Goal: Find specific page/section: Find specific page/section

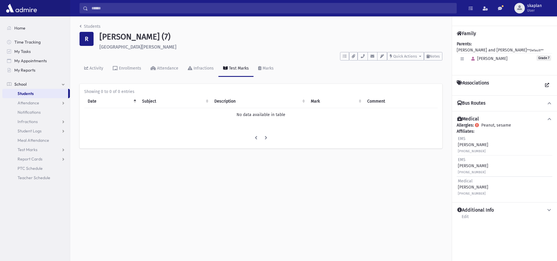
click at [58, 95] on link "Students" at bounding box center [35, 93] width 66 height 9
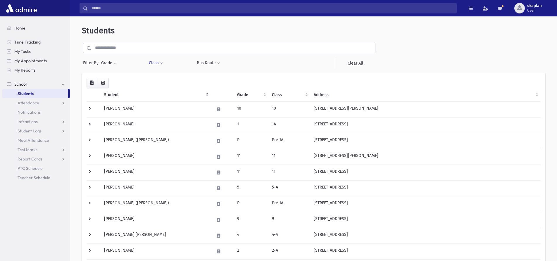
click at [152, 63] on button "Class" at bounding box center [156, 63] width 15 height 11
click at [97, 63] on span "Filter By" at bounding box center [92, 63] width 18 height 6
click at [109, 63] on button "Grade" at bounding box center [109, 63] width 16 height 11
click at [118, 77] on ul at bounding box center [135, 79] width 61 height 9
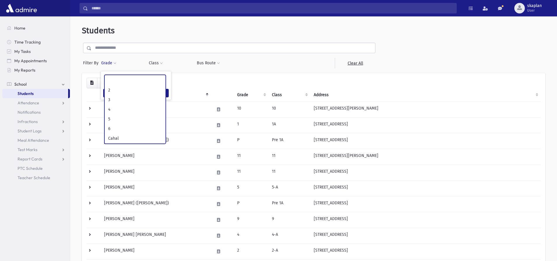
scroll to position [115, 0]
select select "**"
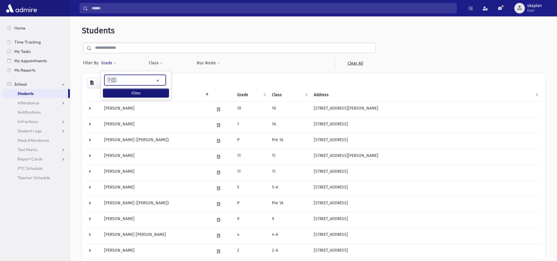
click at [120, 92] on button "Filter" at bounding box center [135, 93] width 65 height 8
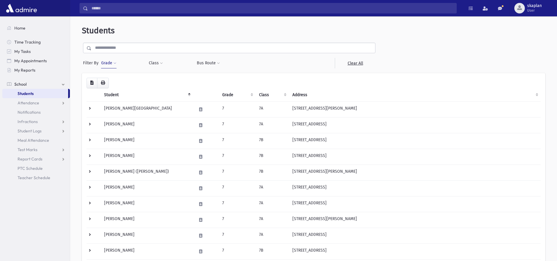
click at [115, 65] on span at bounding box center [114, 64] width 3 height 4
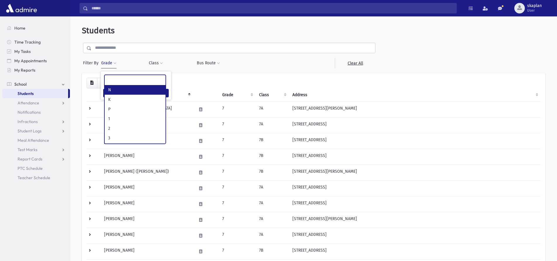
click at [137, 77] on ul at bounding box center [135, 79] width 61 height 9
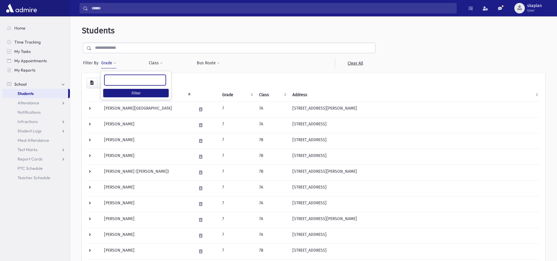
click at [130, 81] on ul at bounding box center [135, 79] width 61 height 9
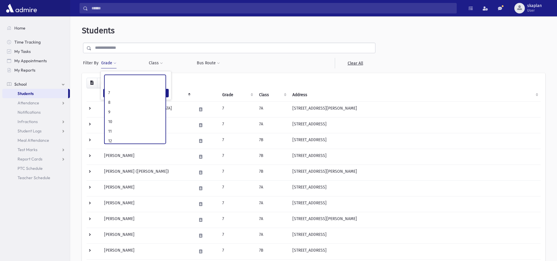
scroll to position [115, 0]
select select "**"
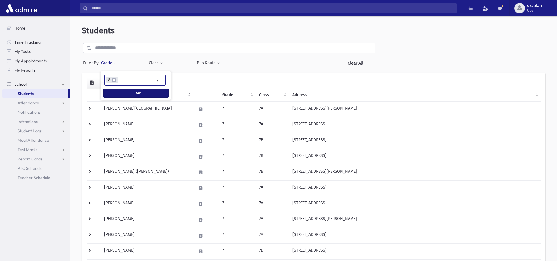
click at [129, 94] on button "Filter" at bounding box center [135, 93] width 65 height 8
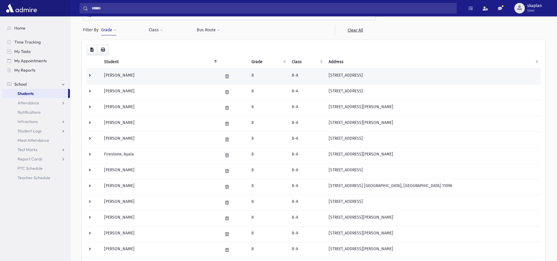
scroll to position [26, 0]
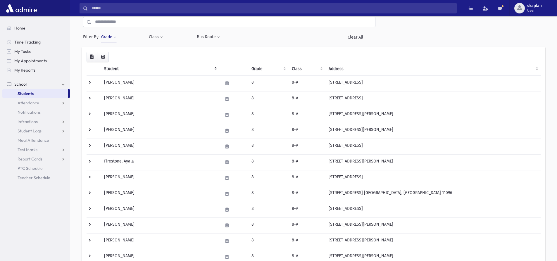
click at [108, 38] on button "Grade" at bounding box center [109, 37] width 16 height 11
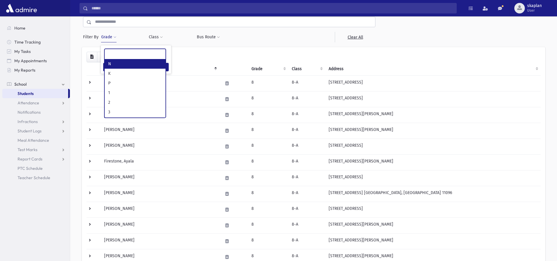
scroll to position [68, 0]
click at [130, 55] on ul at bounding box center [135, 53] width 61 height 9
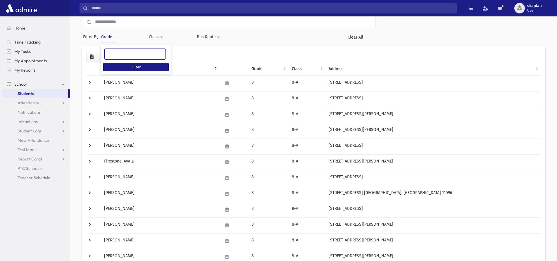
click at [129, 55] on ul at bounding box center [135, 53] width 61 height 9
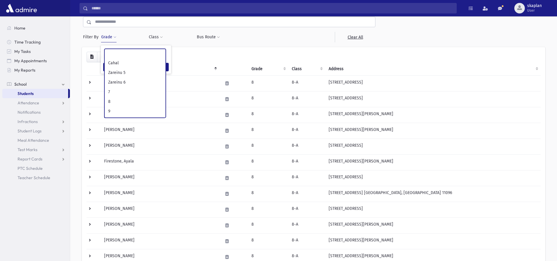
scroll to position [115, 0]
select select "**"
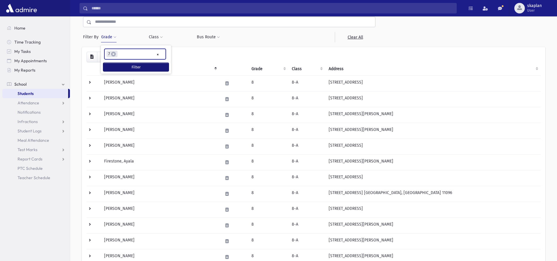
click at [124, 67] on button "Filter" at bounding box center [135, 67] width 65 height 8
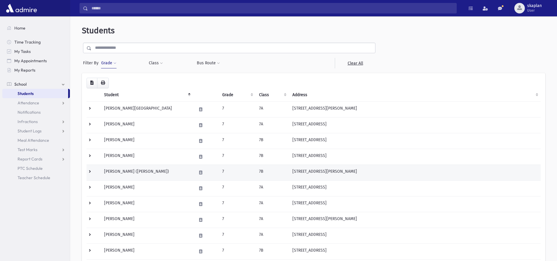
drag, startPoint x: 146, startPoint y: 164, endPoint x: 147, endPoint y: 167, distance: 3.3
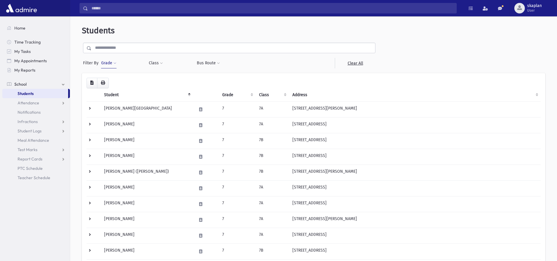
drag, startPoint x: 147, startPoint y: 167, endPoint x: 58, endPoint y: 232, distance: 109.9
click at [58, 232] on section "Home Time Tracking My Tasks My Appointments My Reports School School Students A…" at bounding box center [35, 138] width 70 height 245
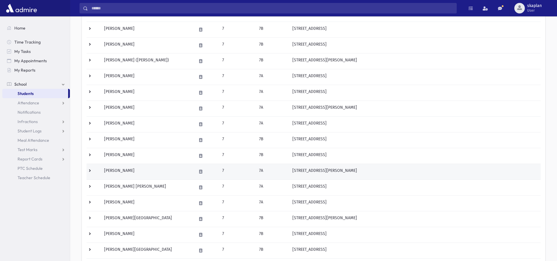
scroll to position [58, 0]
